Goal: Find specific page/section: Find specific page/section

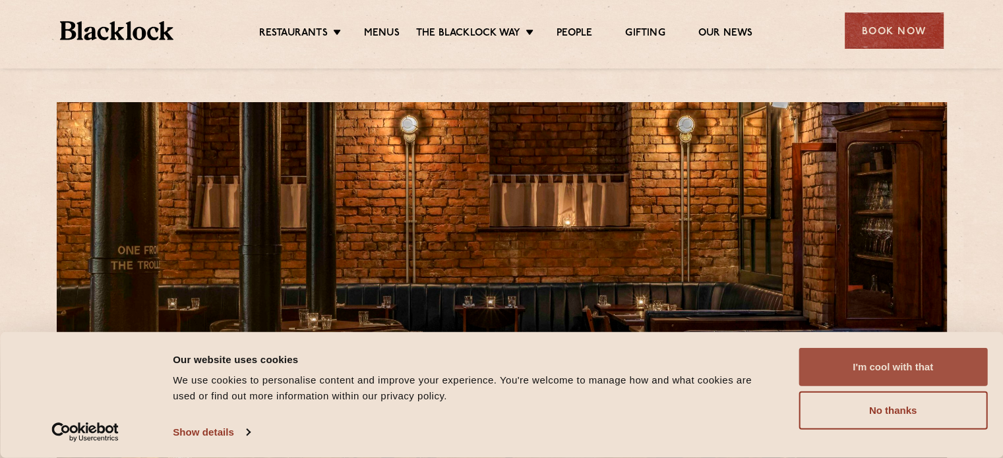
click at [925, 364] on button "I'm cool with that" at bounding box center [892, 367] width 189 height 38
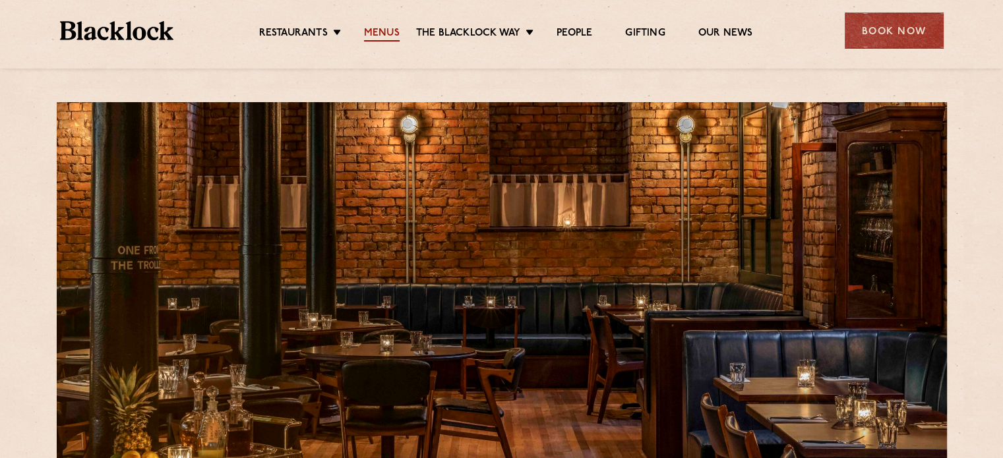
click at [390, 29] on link "Menus" at bounding box center [382, 34] width 36 height 15
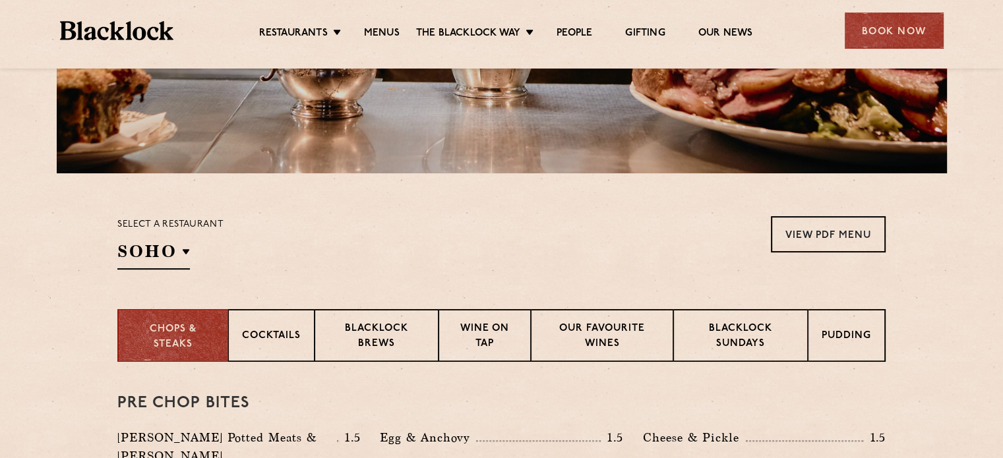
scroll to position [330, 0]
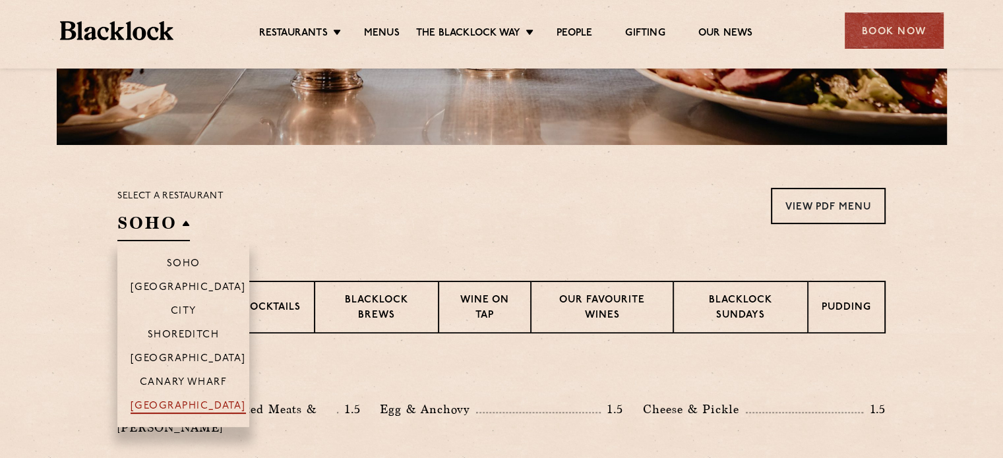
click at [159, 403] on p "[GEOGRAPHIC_DATA]" at bounding box center [188, 407] width 115 height 13
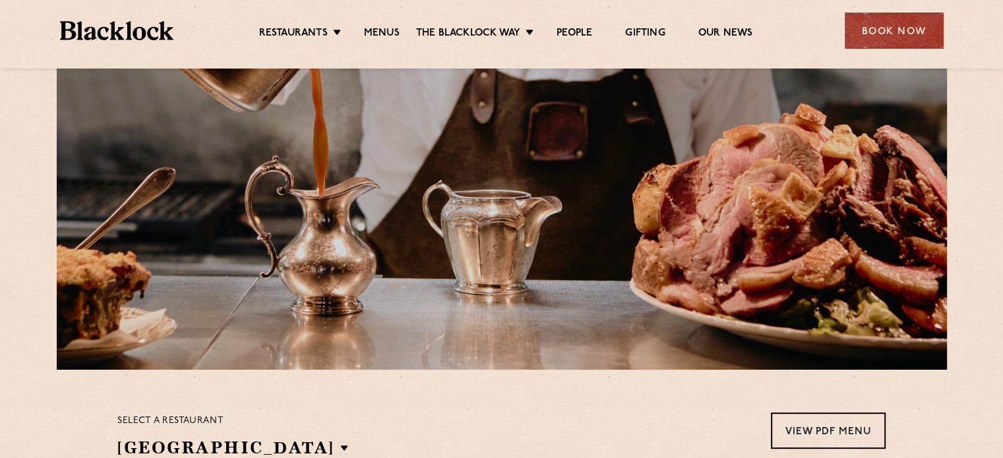
scroll to position [0, 0]
